Goal: Information Seeking & Learning: Learn about a topic

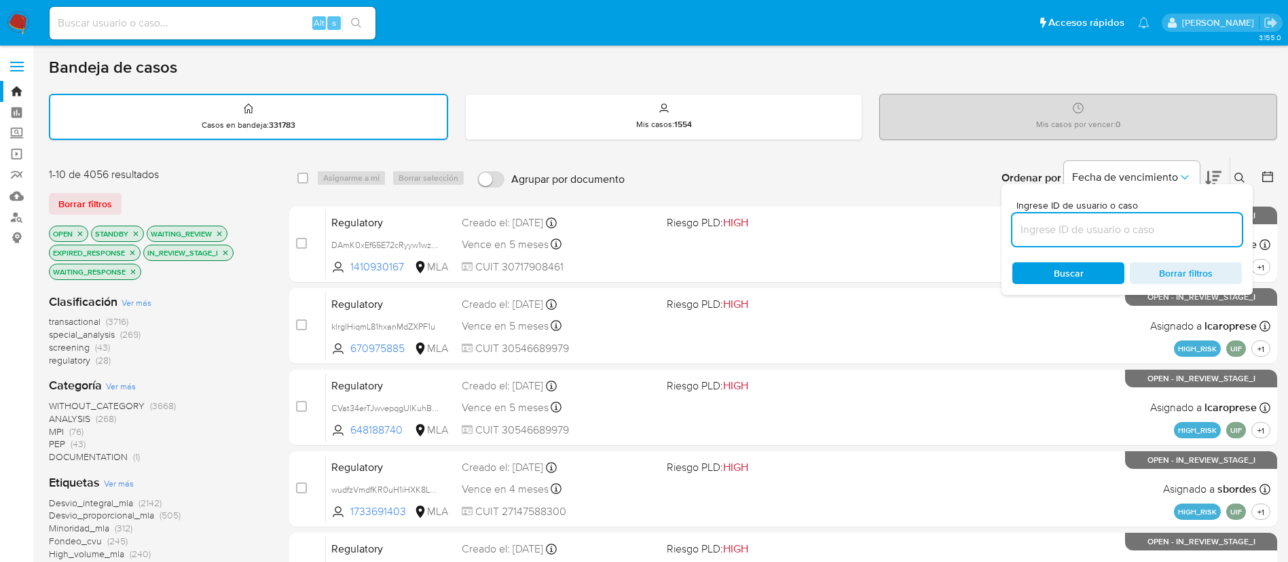
click at [128, 306] on span "Ver más" at bounding box center [137, 302] width 30 height 12
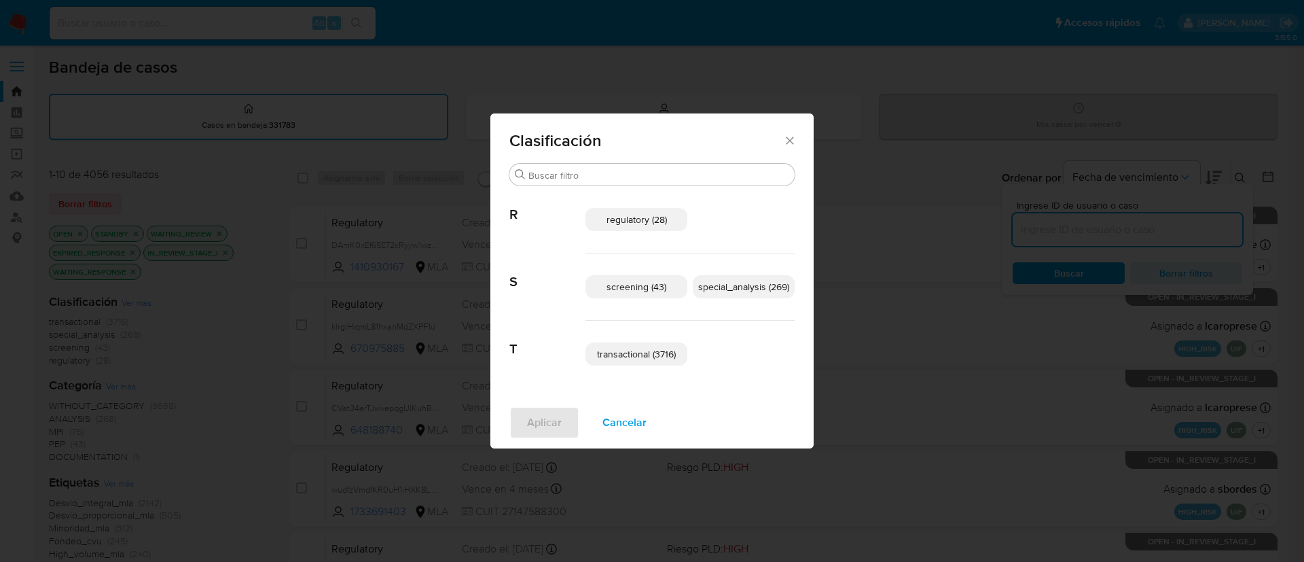
click at [634, 211] on p "regulatory (28)" at bounding box center [636, 219] width 102 height 23
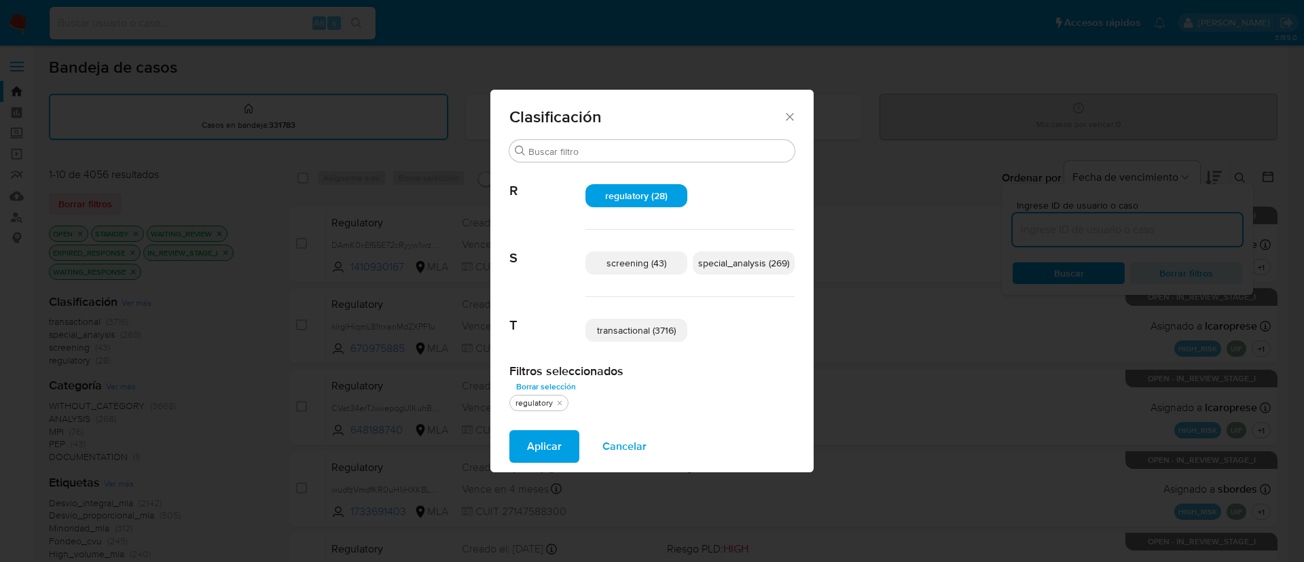
click at [713, 250] on div "screening (43) special_analysis (269)" at bounding box center [689, 263] width 209 height 67
click at [643, 266] on span "screening (43)" at bounding box center [636, 263] width 60 height 14
click at [649, 267] on span "screening (43)" at bounding box center [636, 263] width 61 height 14
click at [706, 267] on span "special_analysis (269)" at bounding box center [743, 263] width 91 height 14
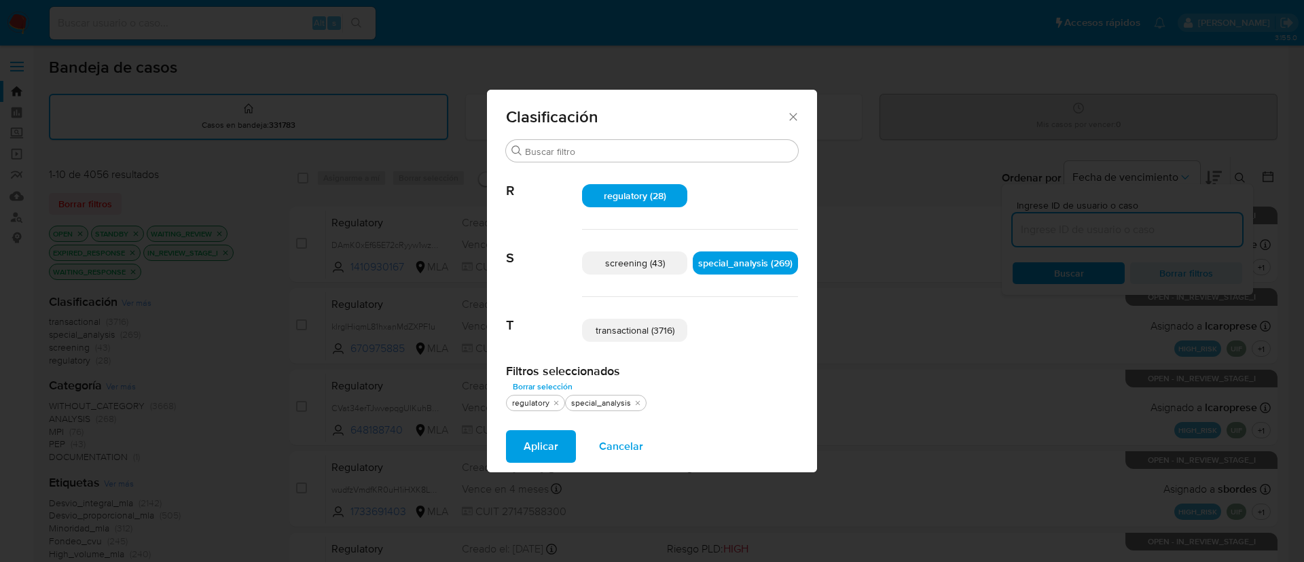
click at [640, 333] on span "transactional (3716)" at bounding box center [635, 330] width 79 height 14
click at [537, 458] on span "Aplicar" at bounding box center [541, 446] width 35 height 30
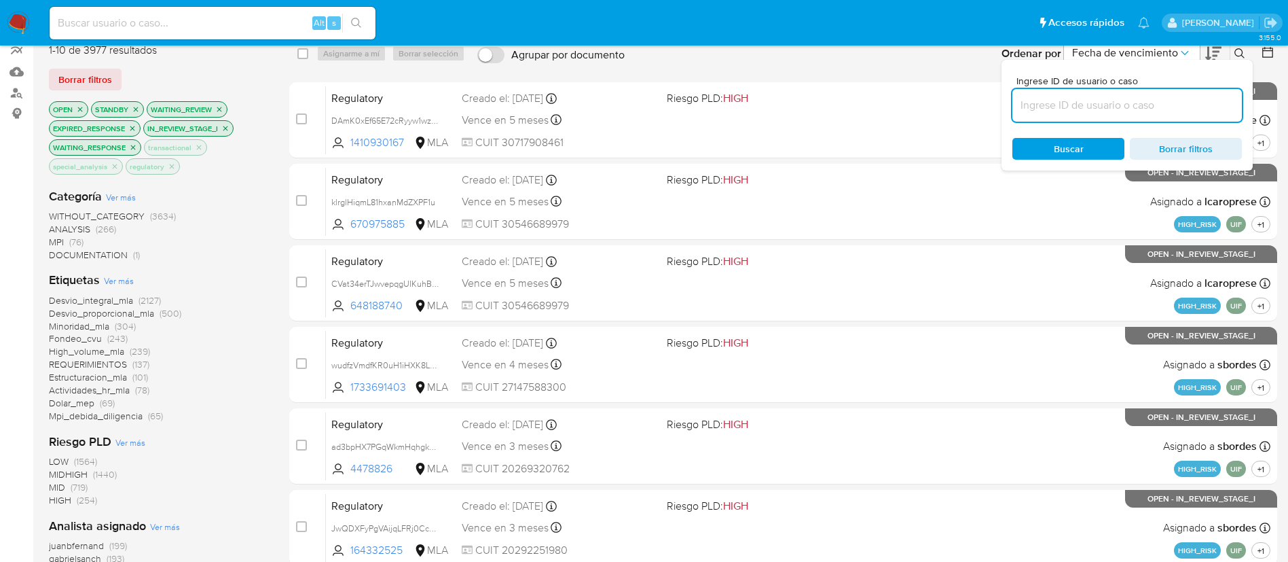
scroll to position [122, 0]
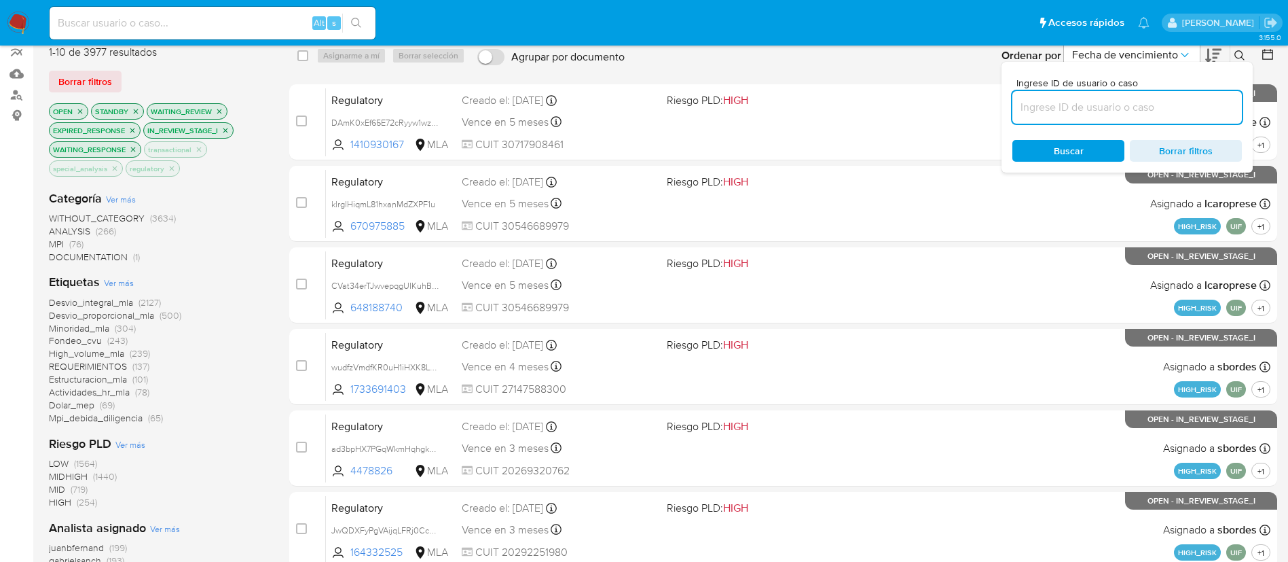
click at [1273, 55] on icon at bounding box center [1268, 55] width 14 height 14
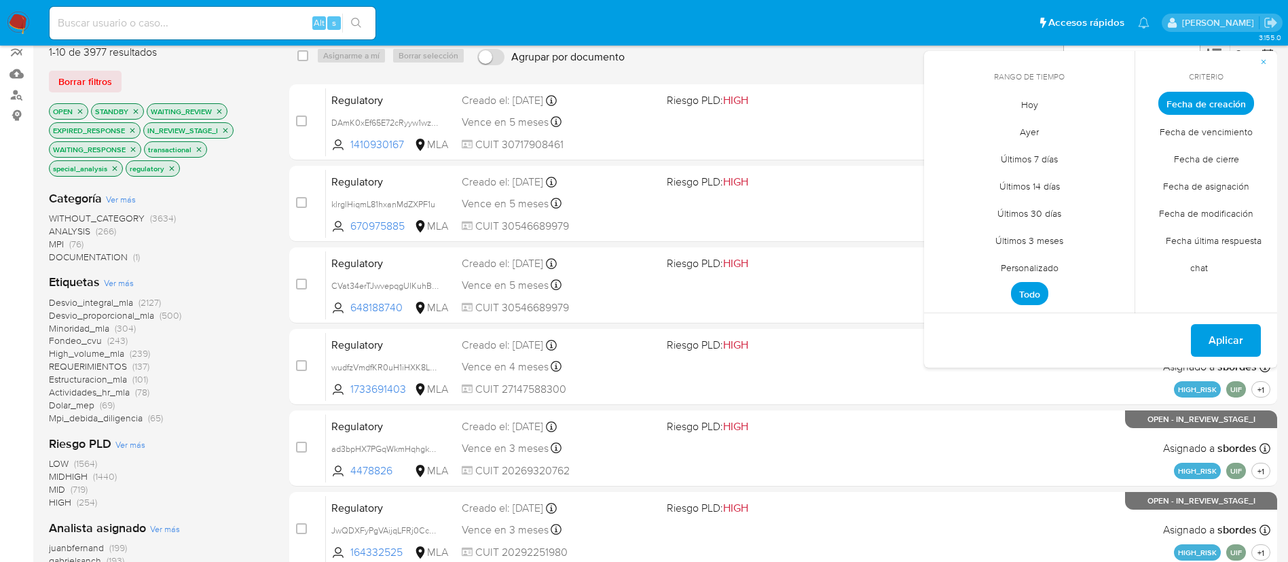
click at [1042, 266] on span "Personalizado" at bounding box center [1030, 267] width 86 height 28
click at [935, 124] on div "[DATE] [DATE] lun [DATE] [PERSON_NAME][DATE] mié [DATE] jue [DATE] vie [DATE] s…" at bounding box center [1029, 207] width 217 height 215
click at [952, 126] on icon "Mes anterior" at bounding box center [945, 128] width 16 height 16
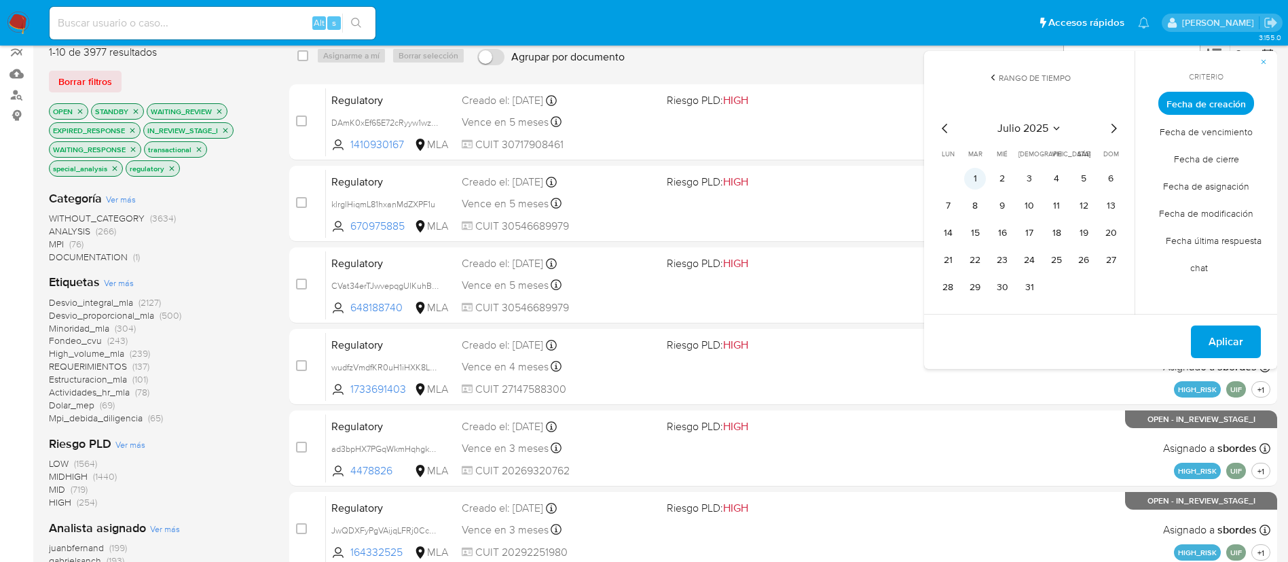
click at [980, 179] on button "1" at bounding box center [975, 179] width 22 height 22
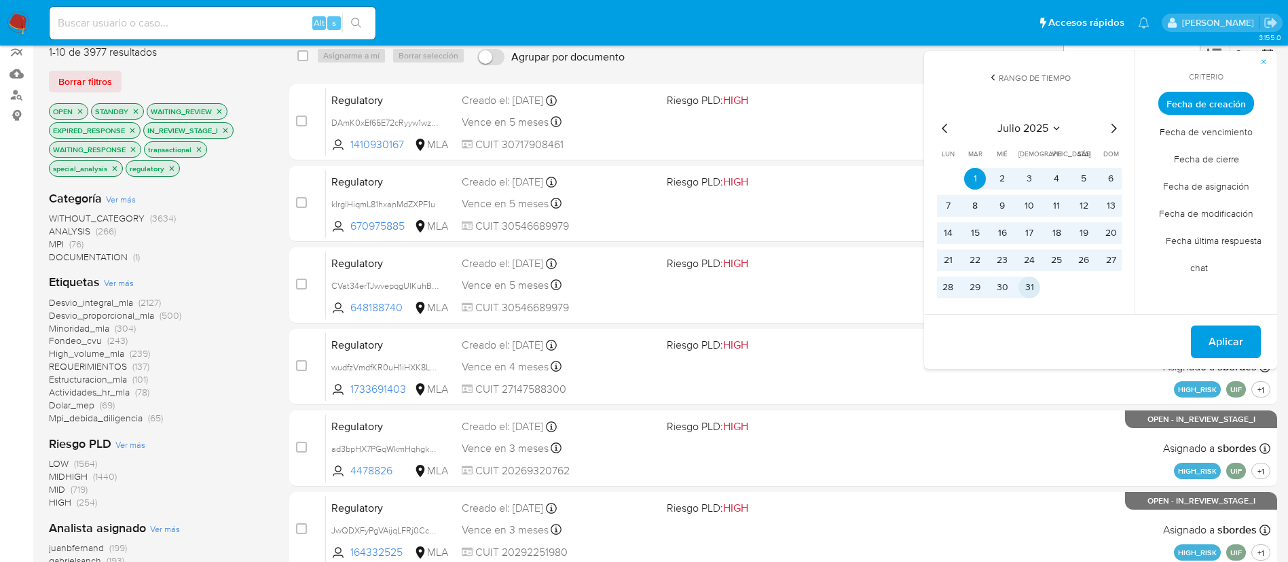
click at [1024, 280] on button "31" at bounding box center [1030, 287] width 22 height 22
click at [1216, 338] on span "Aplicar" at bounding box center [1226, 342] width 35 height 30
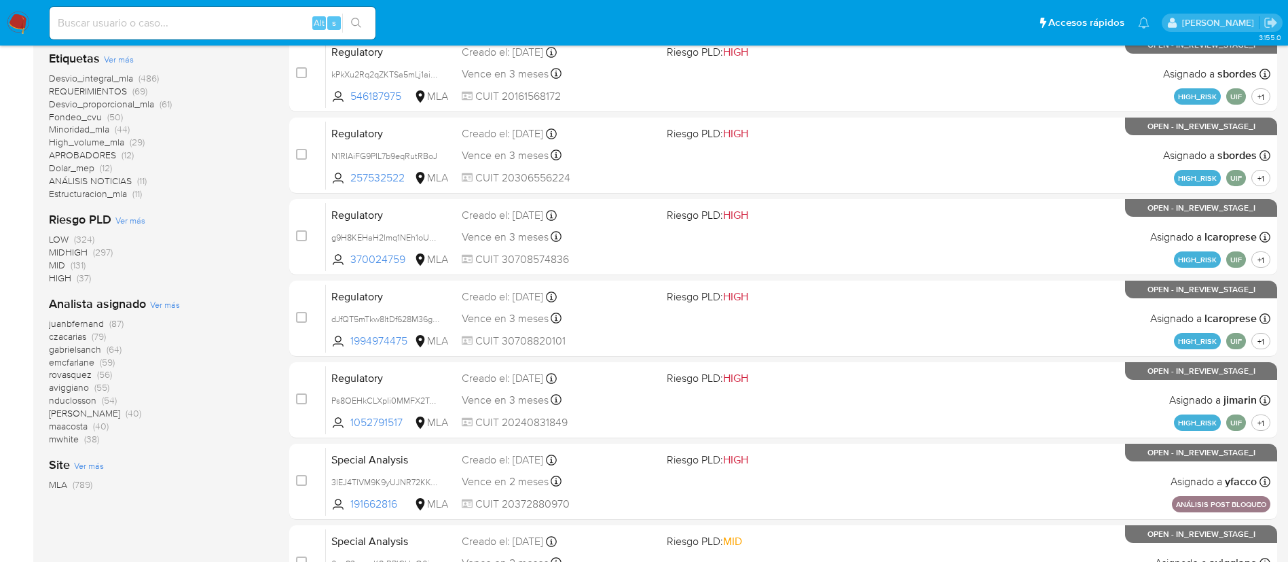
scroll to position [334, 0]
click at [173, 302] on span "Ver más" at bounding box center [165, 303] width 30 height 12
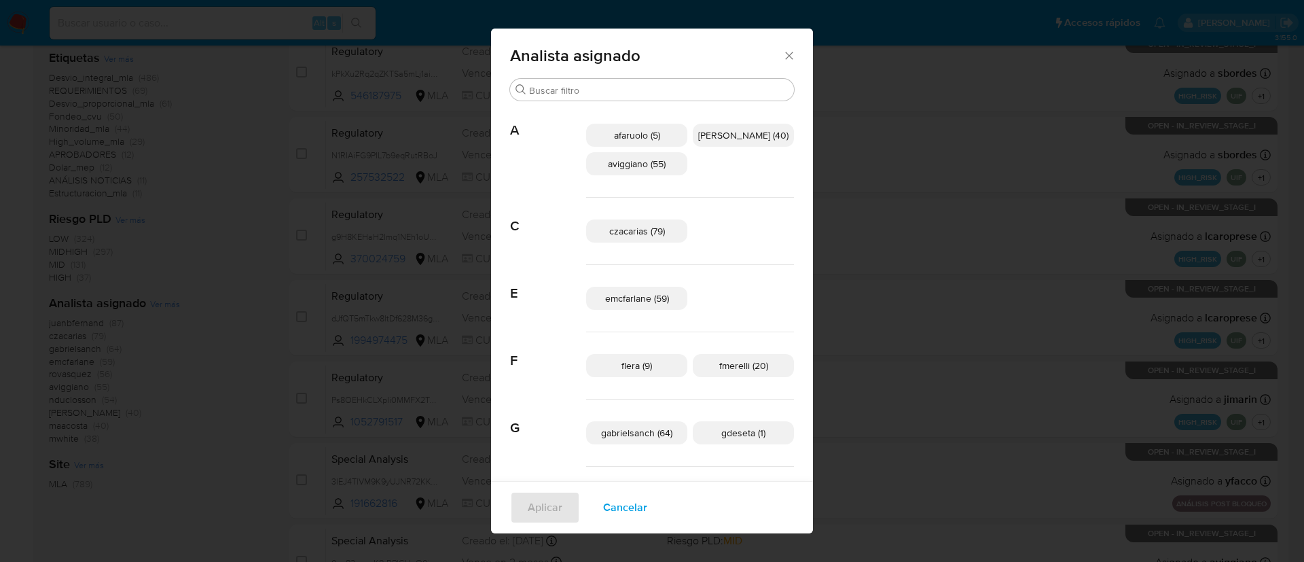
click at [1087, 130] on div "Analista asignado Buscar A afaruolo (5) amedzovich (40) aviggiano (55) C czacar…" at bounding box center [652, 281] width 1304 height 562
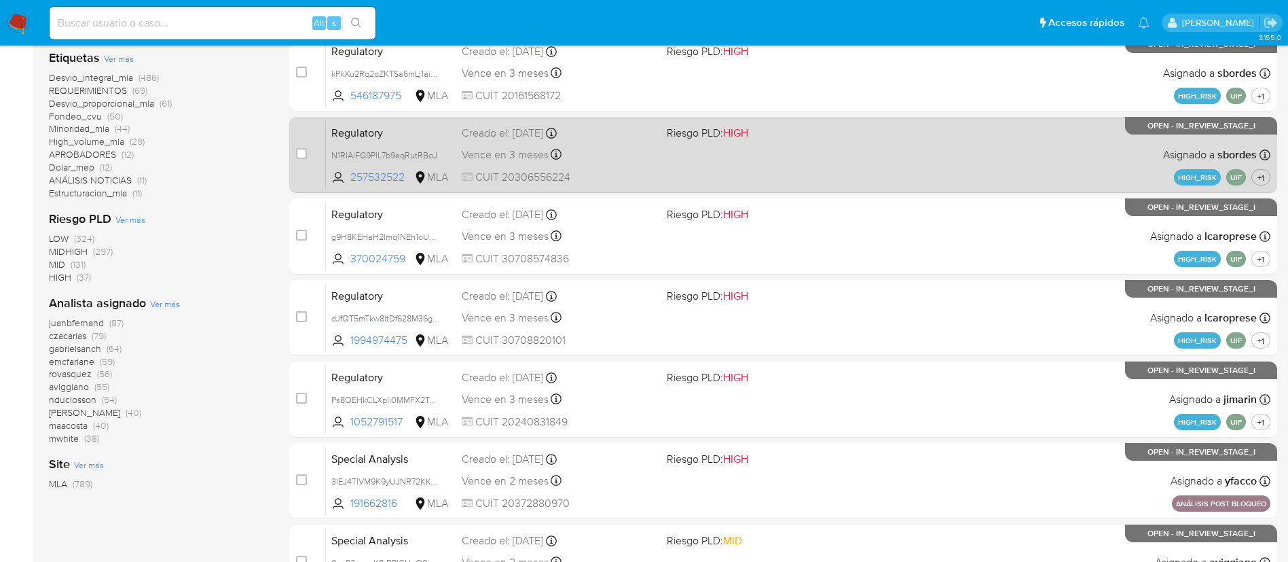
scroll to position [0, 0]
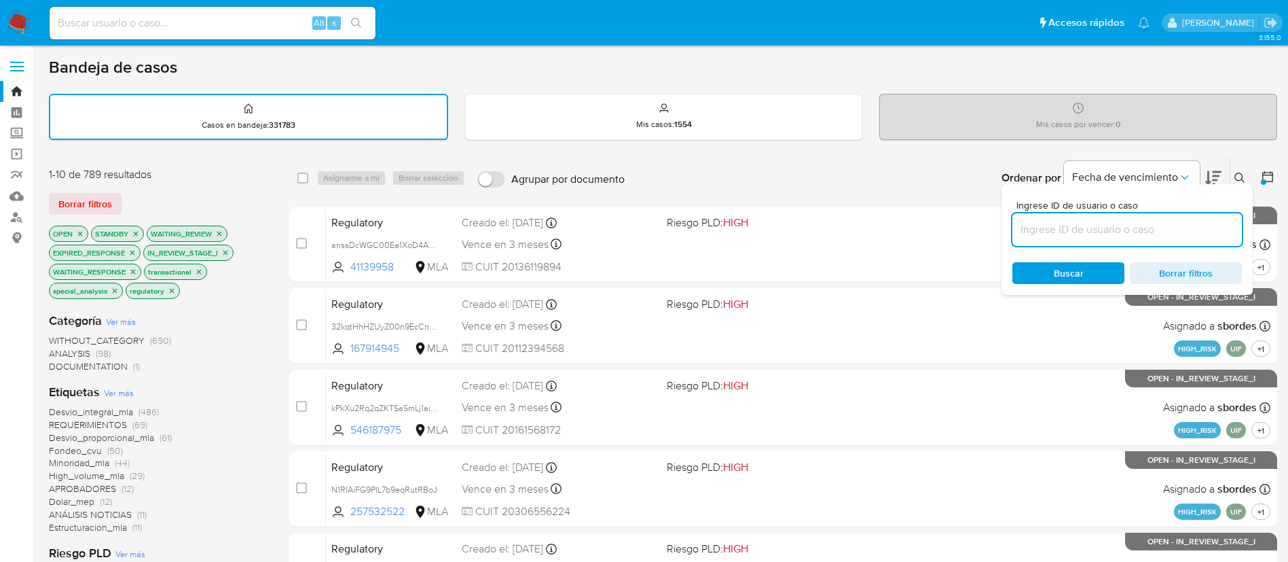
click at [1265, 177] on icon at bounding box center [1268, 177] width 14 height 14
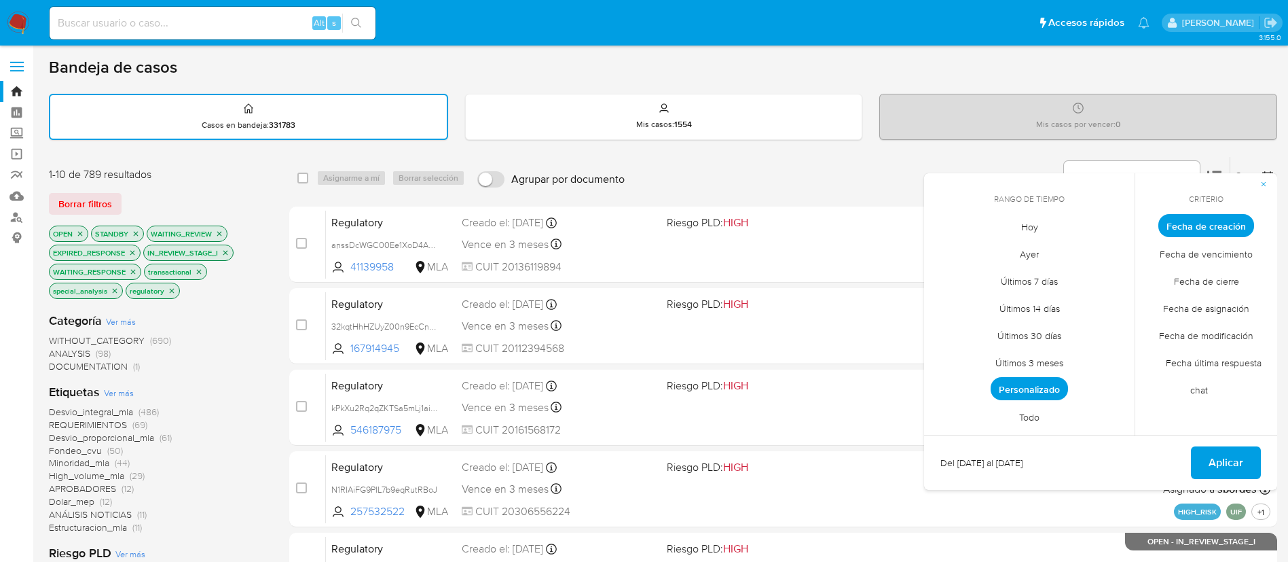
click at [1026, 414] on span "Todo" at bounding box center [1029, 417] width 49 height 28
click at [1224, 466] on span "Aplicar" at bounding box center [1226, 463] width 35 height 30
